Goal: Find specific page/section: Find specific page/section

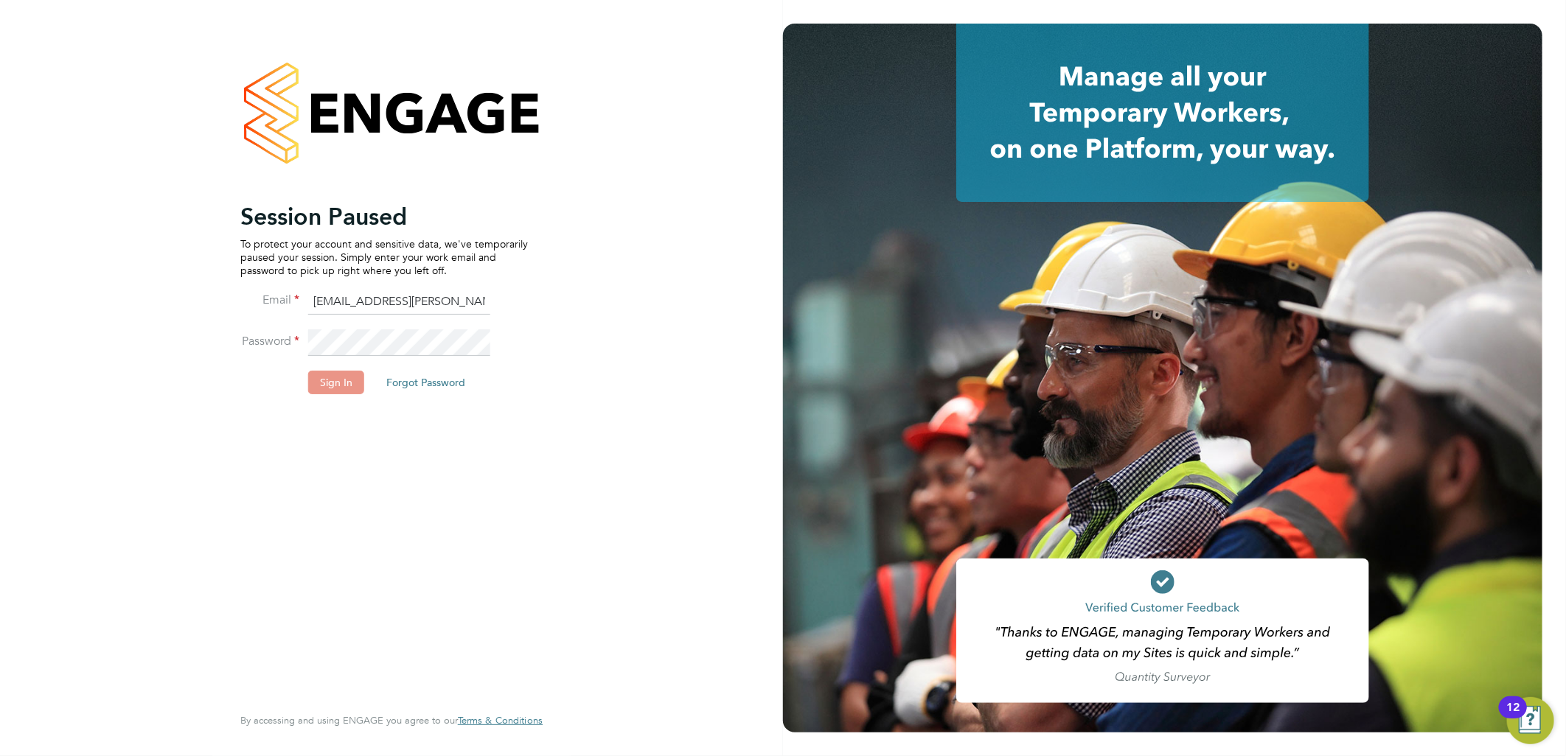
click at [320, 381] on button "Sign In" at bounding box center [336, 383] width 56 height 24
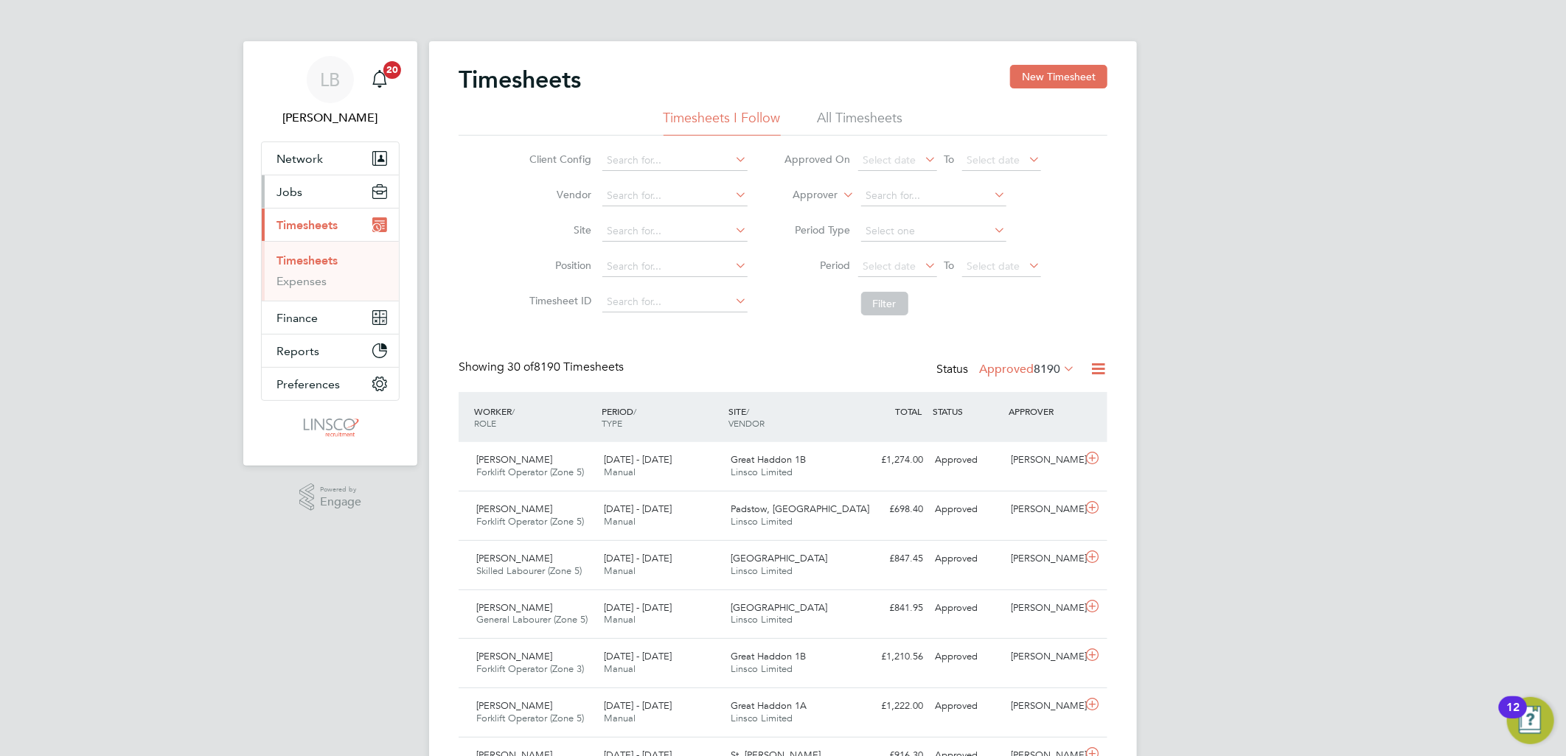
click at [283, 190] on span "Jobs" at bounding box center [289, 192] width 26 height 14
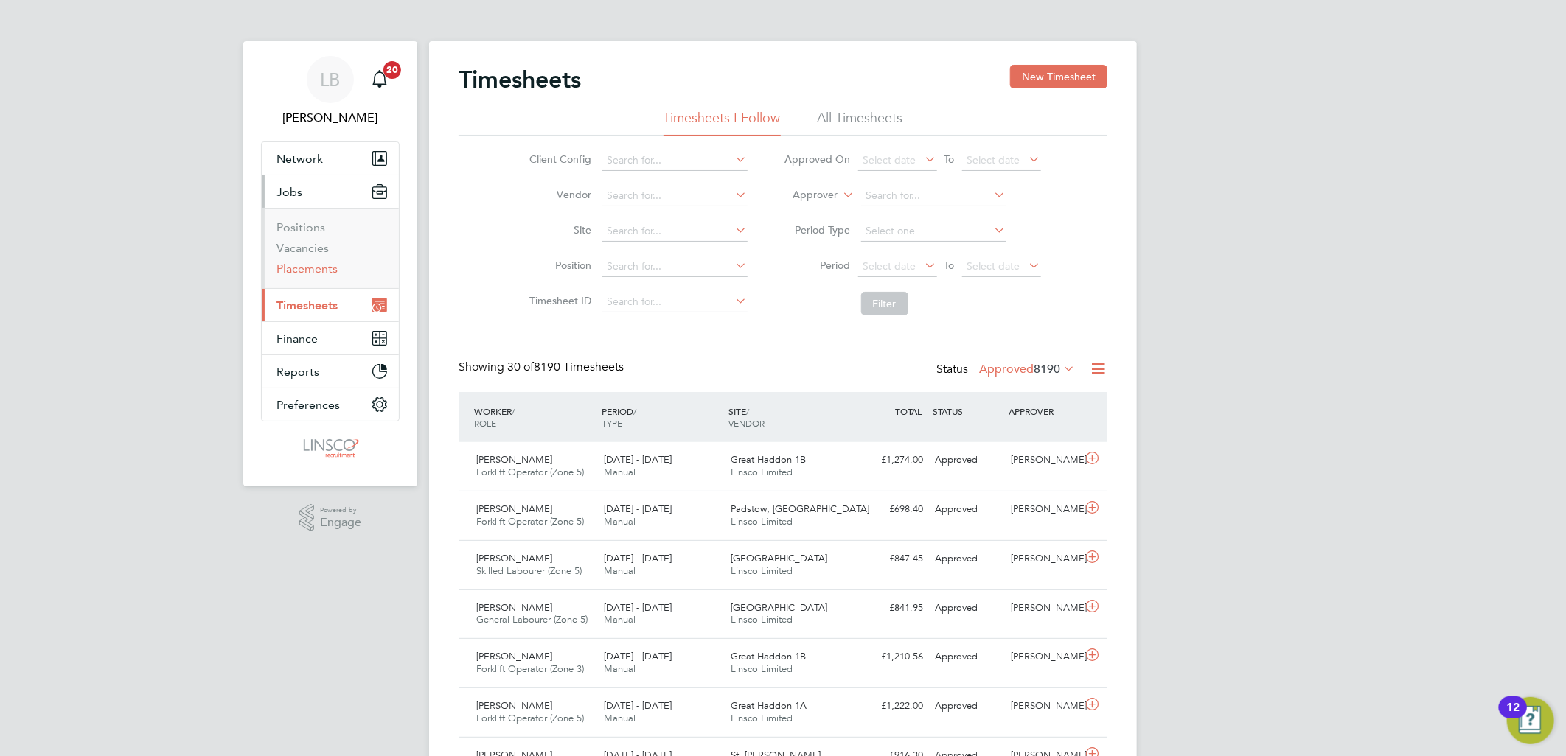
click at [317, 267] on link "Placements" at bounding box center [306, 269] width 61 height 14
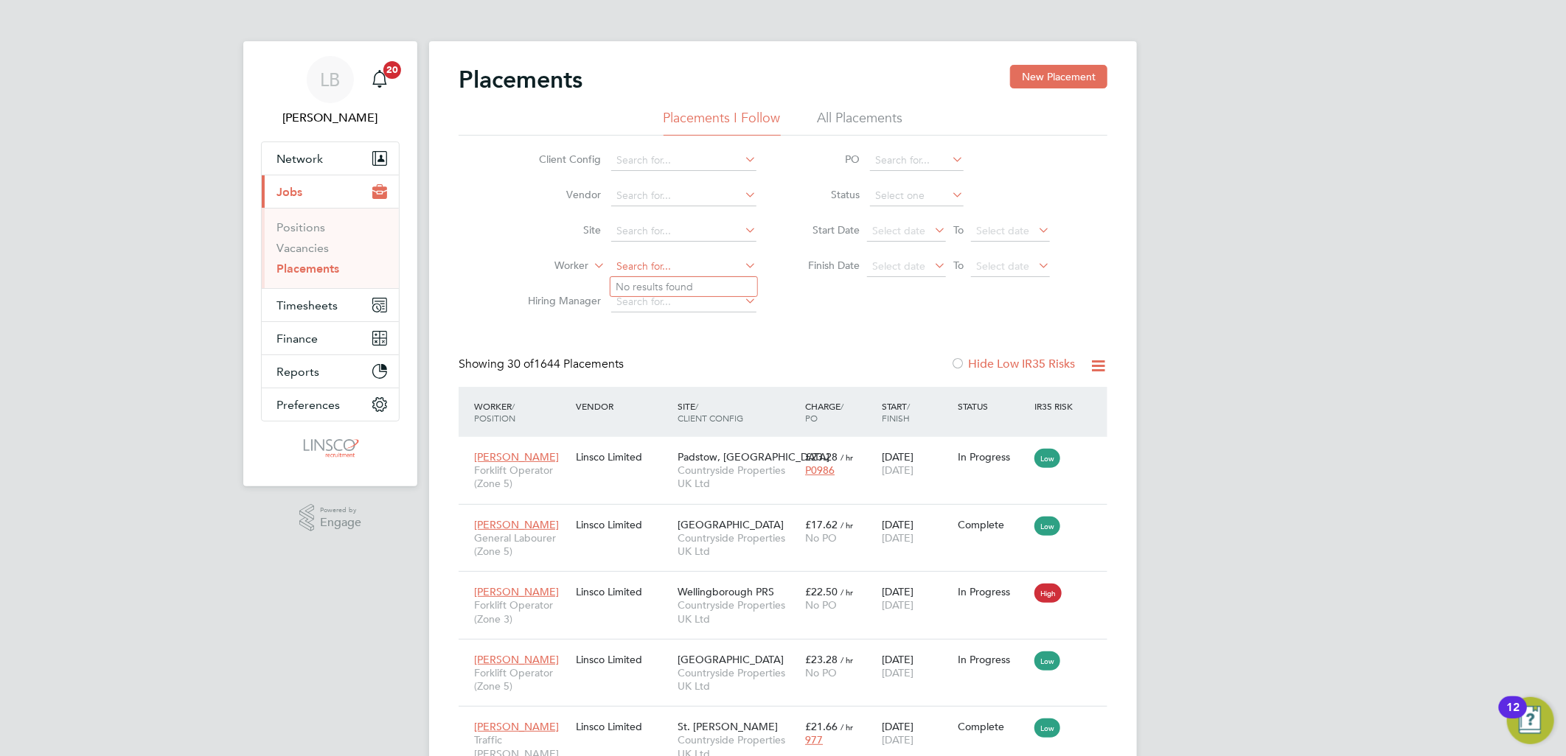
click at [652, 262] on input at bounding box center [683, 267] width 145 height 21
click at [664, 288] on li "Pete r Col lin" at bounding box center [683, 287] width 147 height 20
type input "Peter Collin"
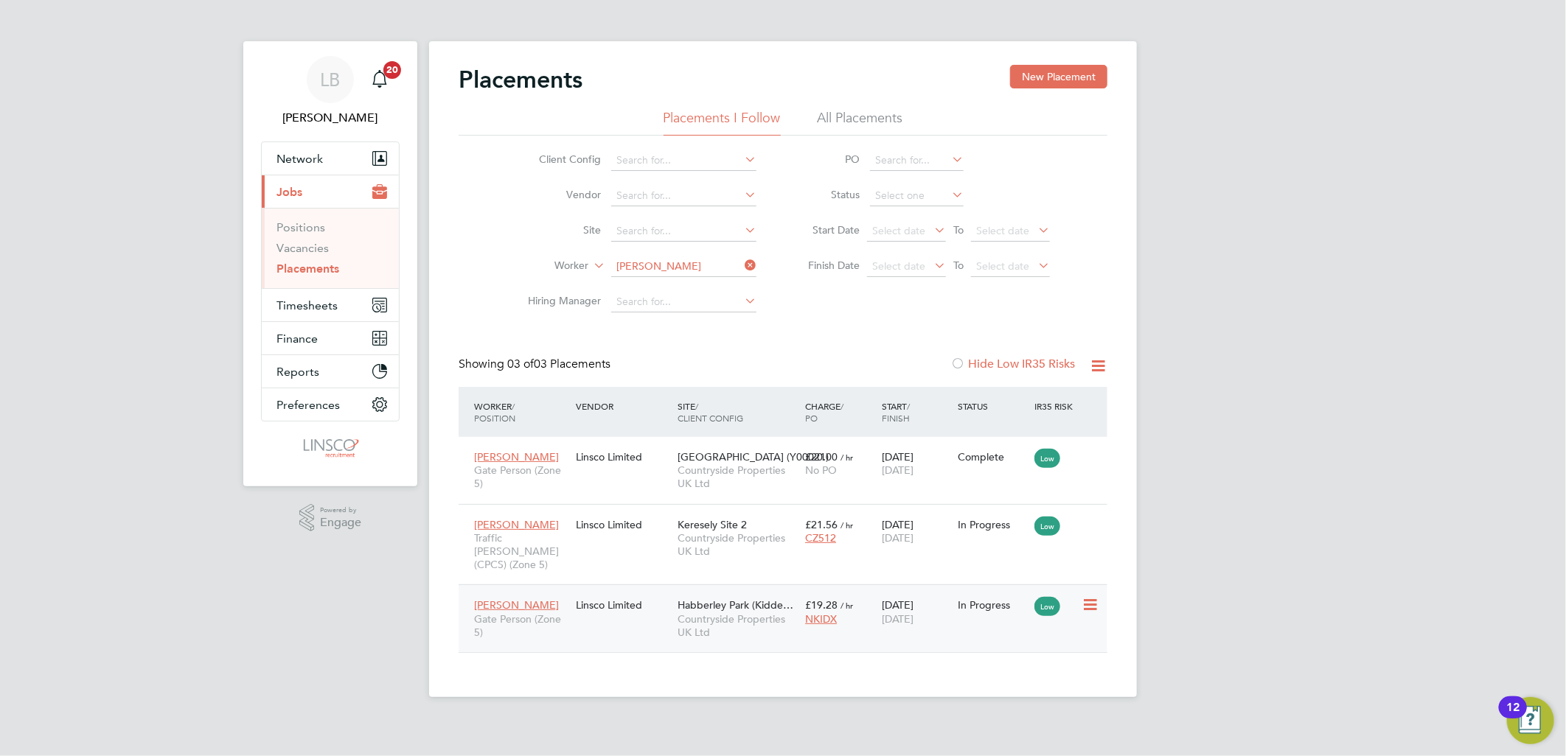
click at [706, 613] on span "Countryside Properties UK Ltd" at bounding box center [737, 626] width 120 height 27
